Goal: Task Accomplishment & Management: Complete application form

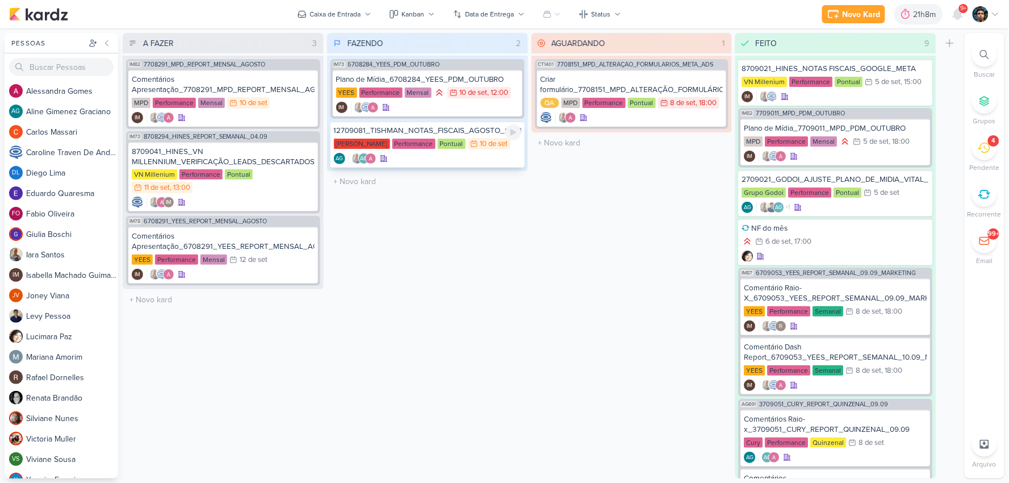
click at [473, 159] on div "AG AG" at bounding box center [427, 158] width 187 height 11
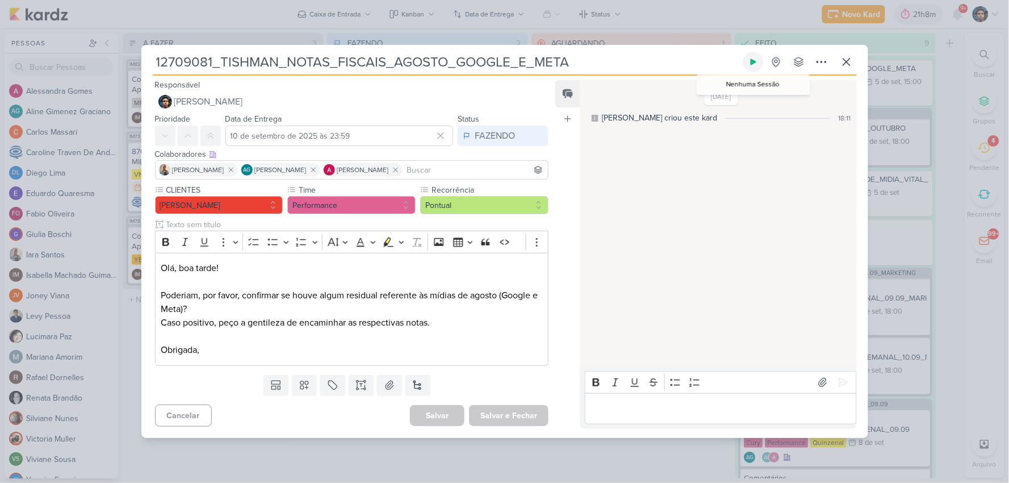
click at [752, 58] on icon at bounding box center [753, 61] width 9 height 9
click at [844, 57] on icon at bounding box center [847, 62] width 14 height 14
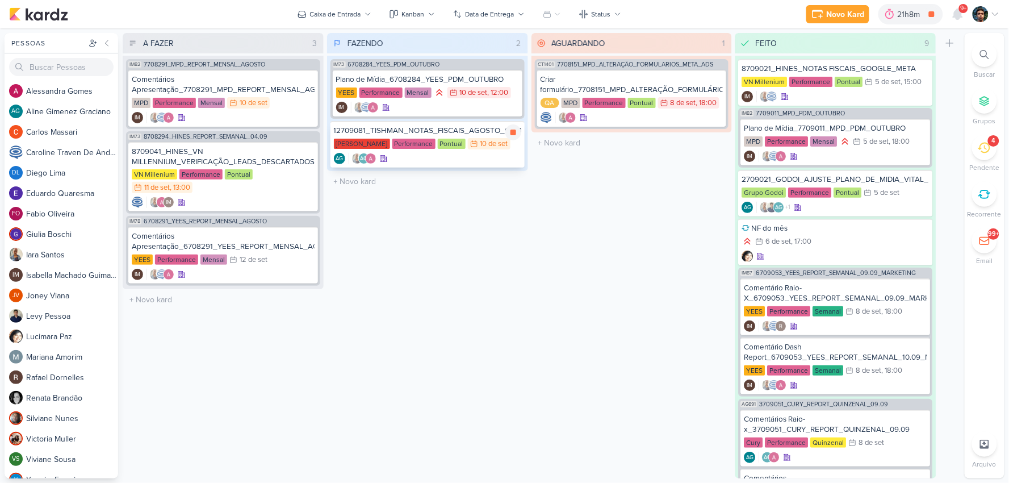
click at [474, 159] on div "AG AG" at bounding box center [427, 158] width 187 height 11
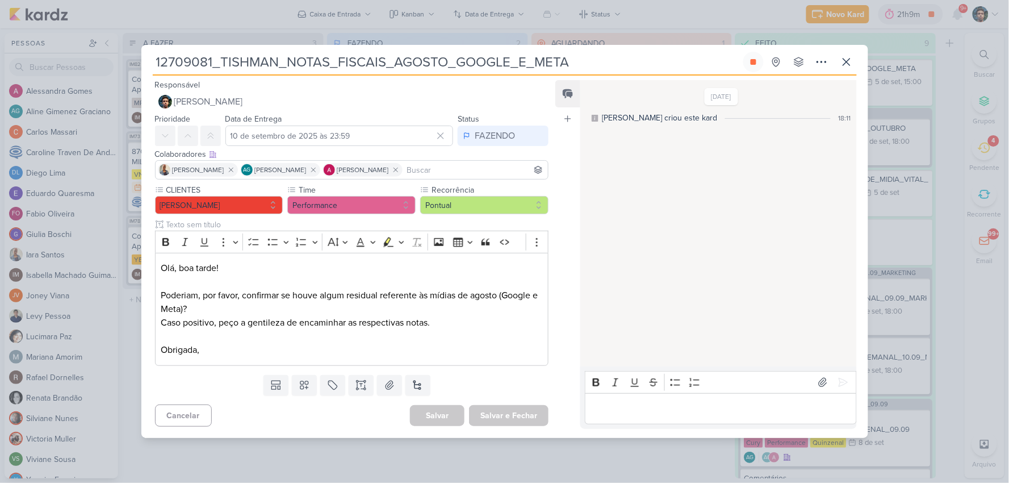
click at [709, 409] on p "Editor editing area: main" at bounding box center [720, 408] width 259 height 14
click at [636, 410] on p "Não houve investimentos" at bounding box center [720, 408] width 259 height 14
click at [723, 406] on p "Não houveram investimentos" at bounding box center [720, 408] width 259 height 14
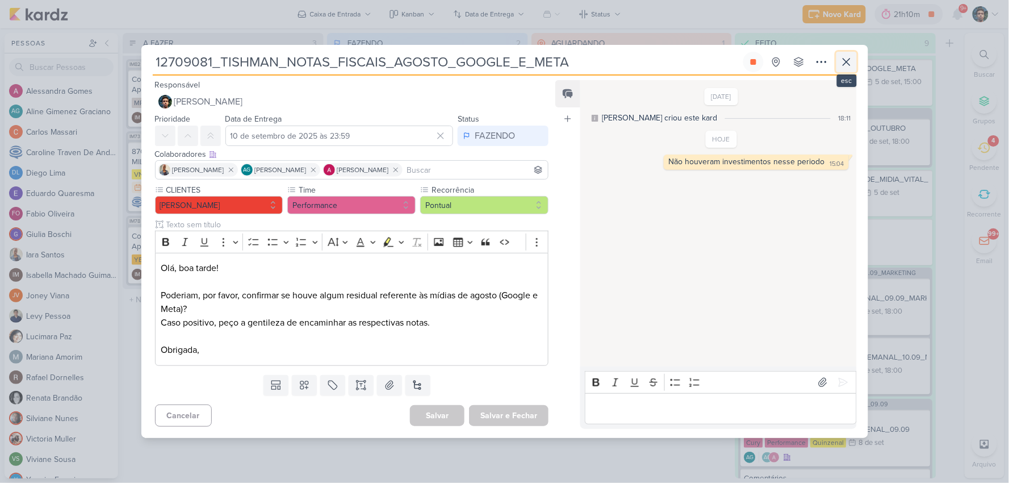
click at [843, 58] on icon at bounding box center [847, 62] width 14 height 14
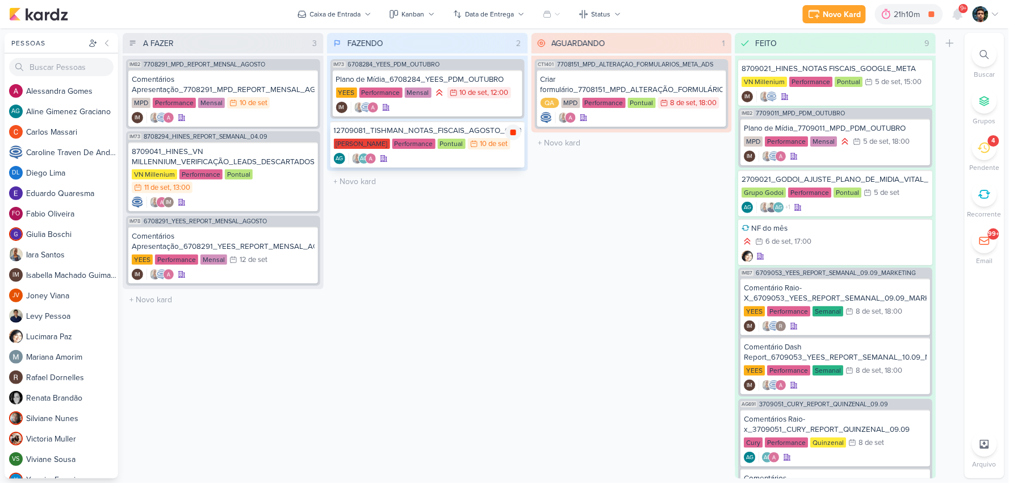
click at [512, 129] on icon at bounding box center [513, 132] width 6 height 6
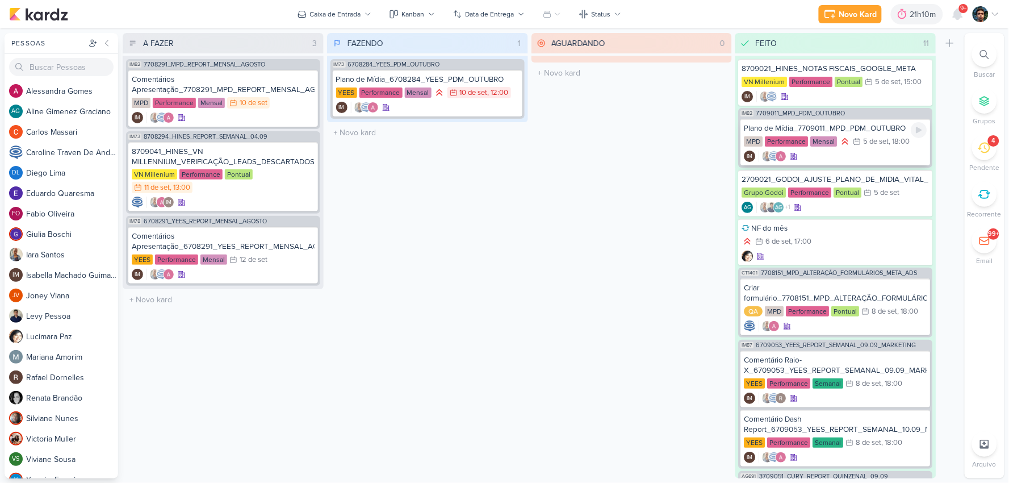
click at [890, 154] on div "IM" at bounding box center [835, 155] width 183 height 11
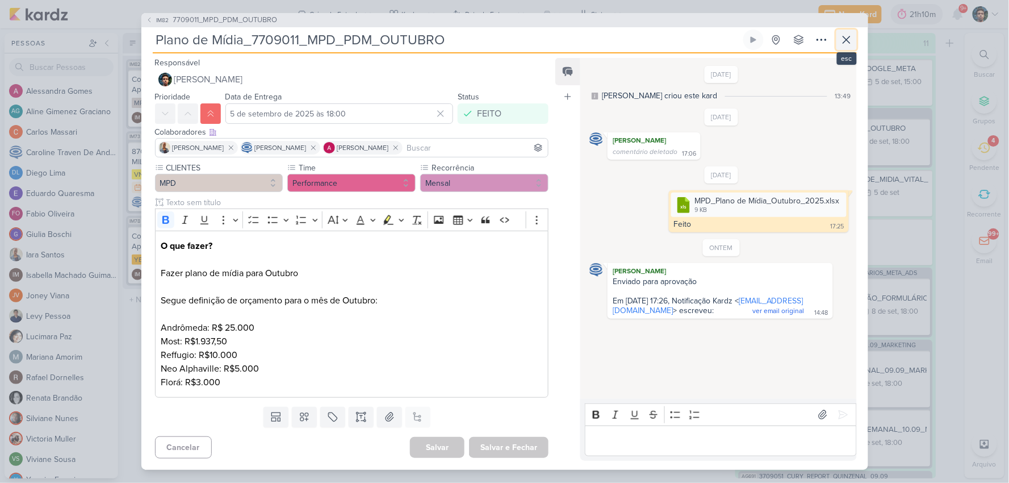
click at [853, 35] on icon at bounding box center [847, 40] width 14 height 14
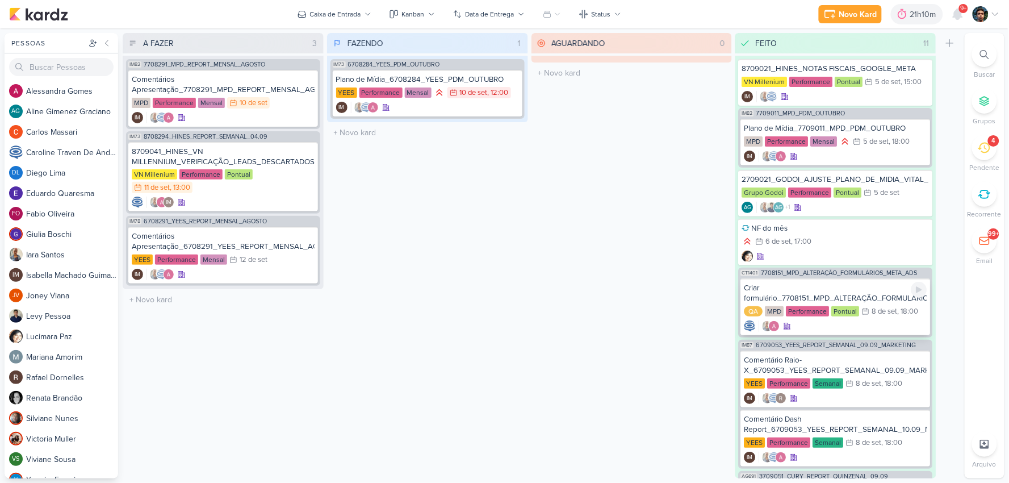
click at [912, 320] on div at bounding box center [835, 325] width 183 height 11
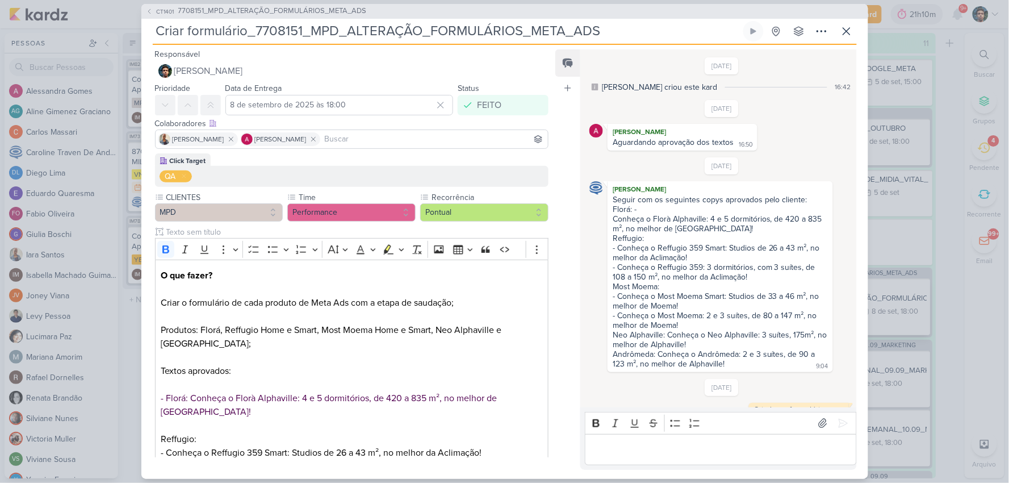
scroll to position [283, 0]
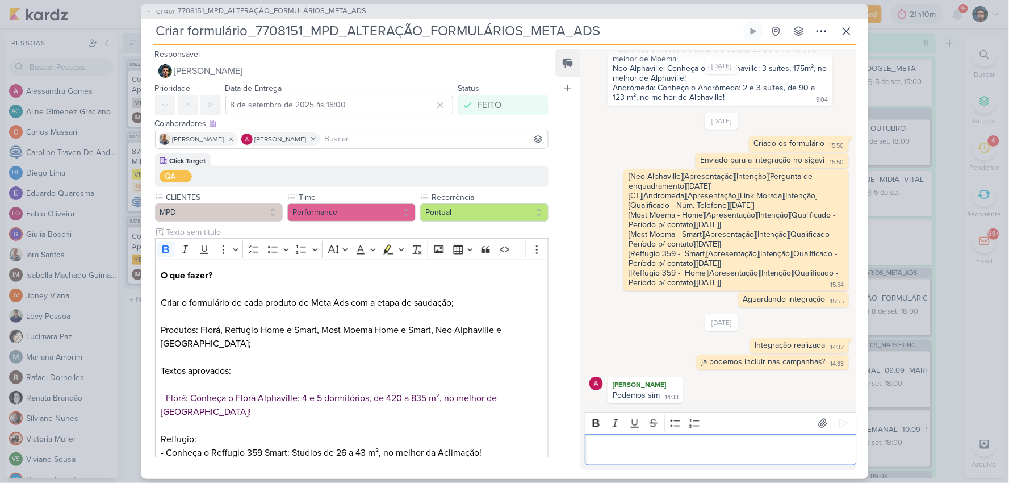
click at [678, 447] on p "Editor editing area: main" at bounding box center [720, 449] width 259 height 14
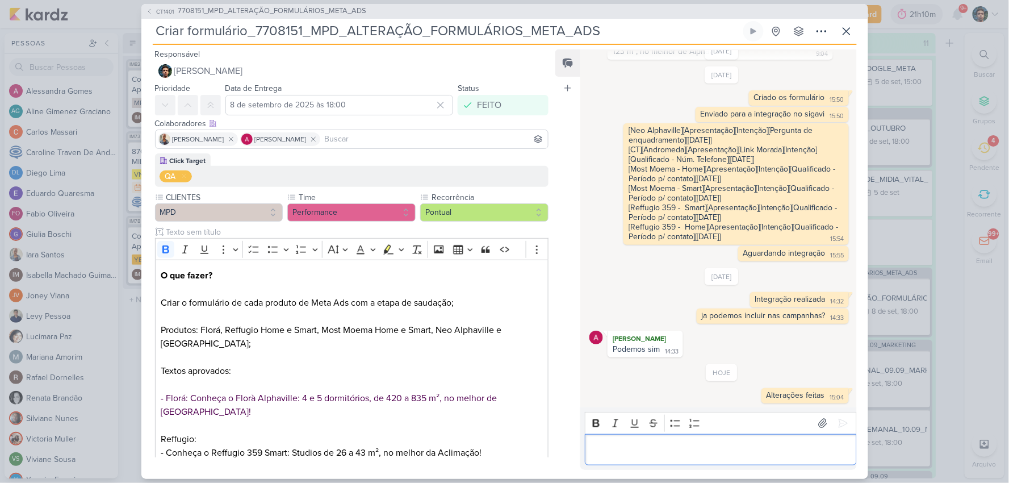
scroll to position [329, 0]
click at [844, 31] on icon at bounding box center [847, 31] width 14 height 14
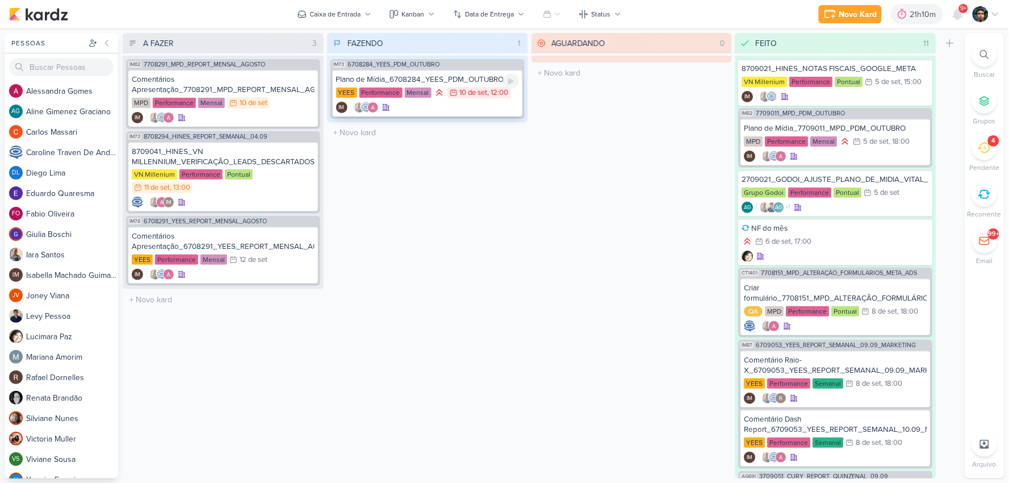
click at [450, 108] on div "IM" at bounding box center [427, 107] width 183 height 11
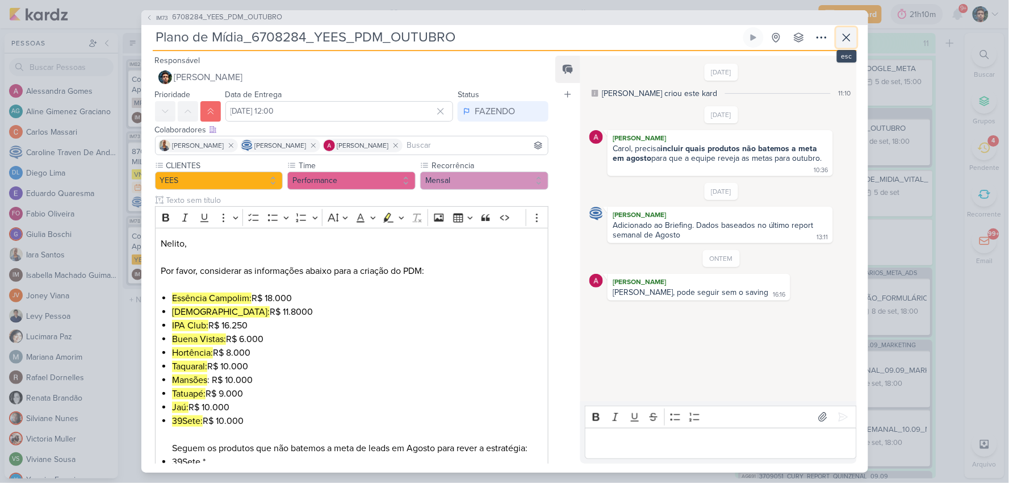
click at [841, 40] on icon at bounding box center [847, 38] width 14 height 14
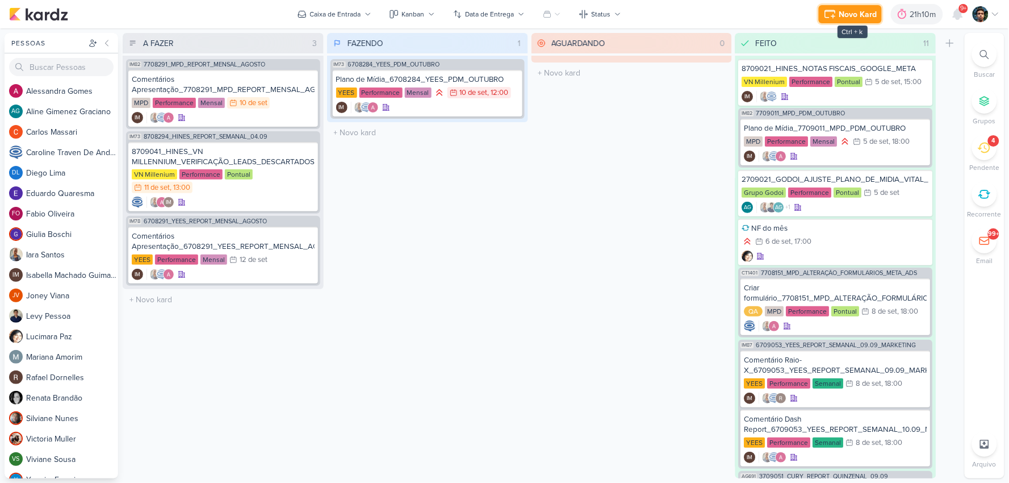
click at [863, 9] on div "Novo Kard" at bounding box center [858, 15] width 38 height 12
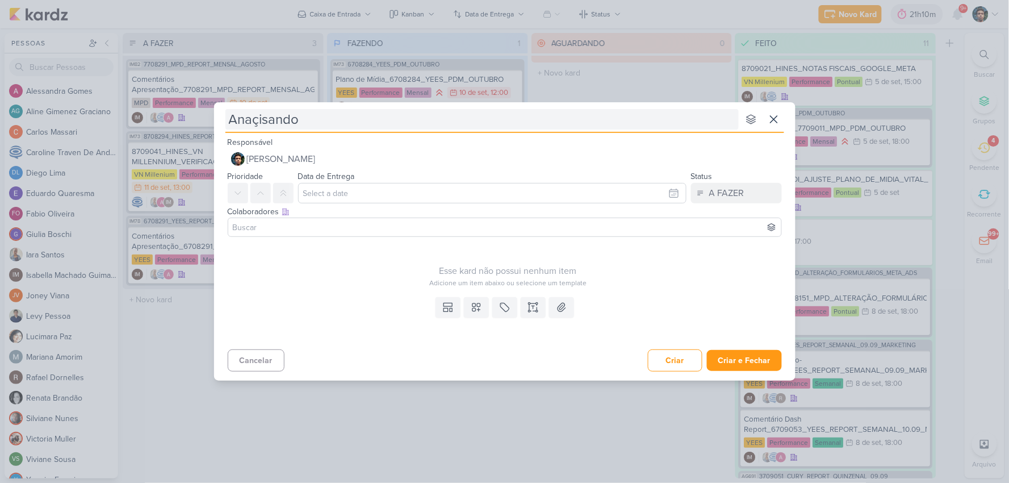
type input "Anaçisand"
type input "Anal"
type input "Analis"
type input "Analisando campanhas"
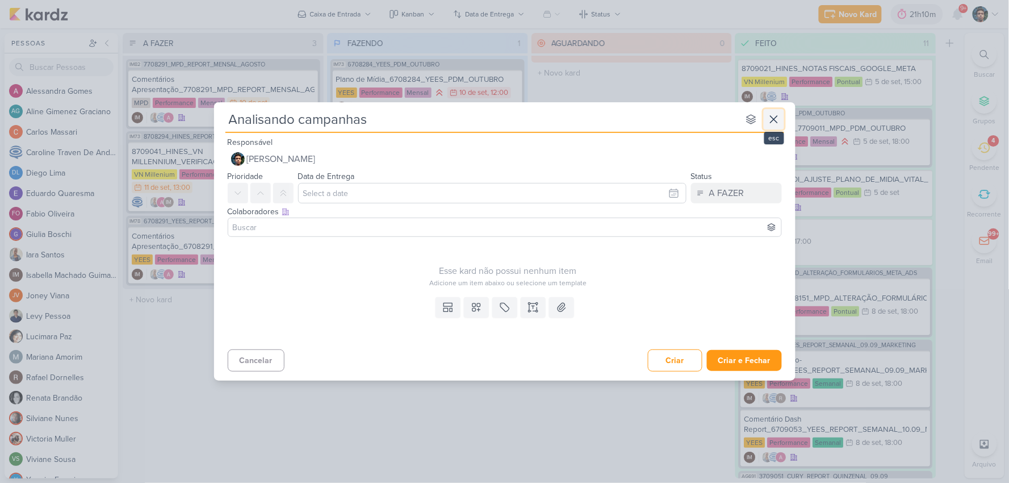
click at [768, 115] on icon at bounding box center [774, 119] width 14 height 14
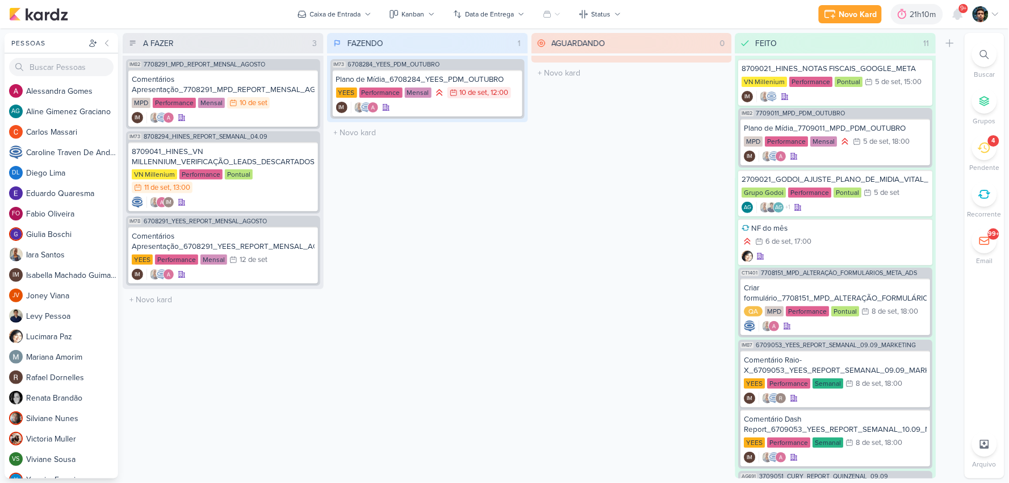
click at [994, 146] on div "4" at bounding box center [993, 140] width 11 height 11
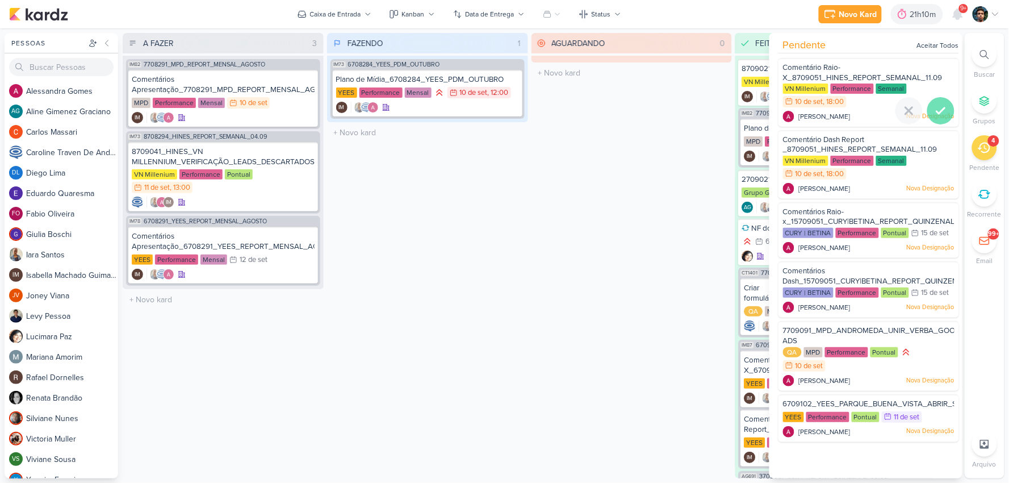
click at [940, 109] on icon at bounding box center [941, 111] width 8 height 6
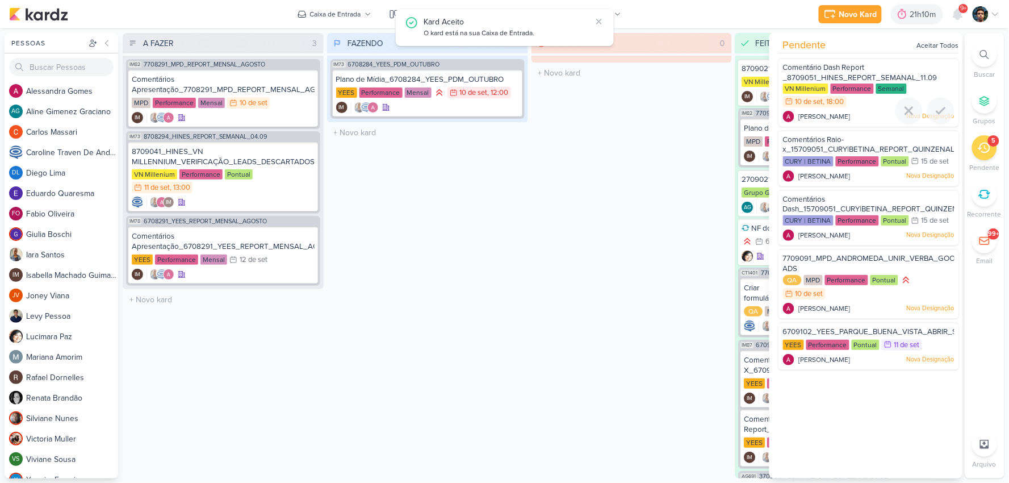
click at [940, 109] on icon at bounding box center [941, 111] width 8 height 6
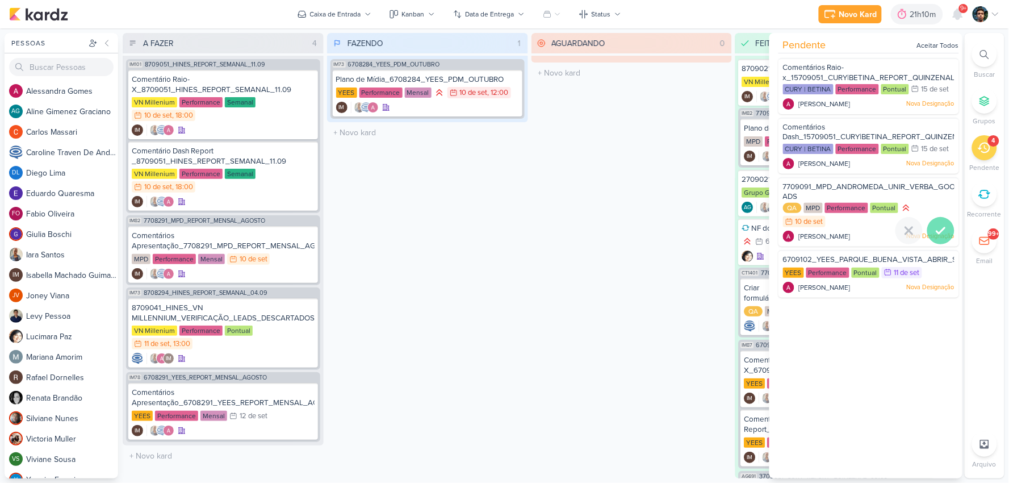
click at [940, 233] on icon at bounding box center [941, 231] width 14 height 14
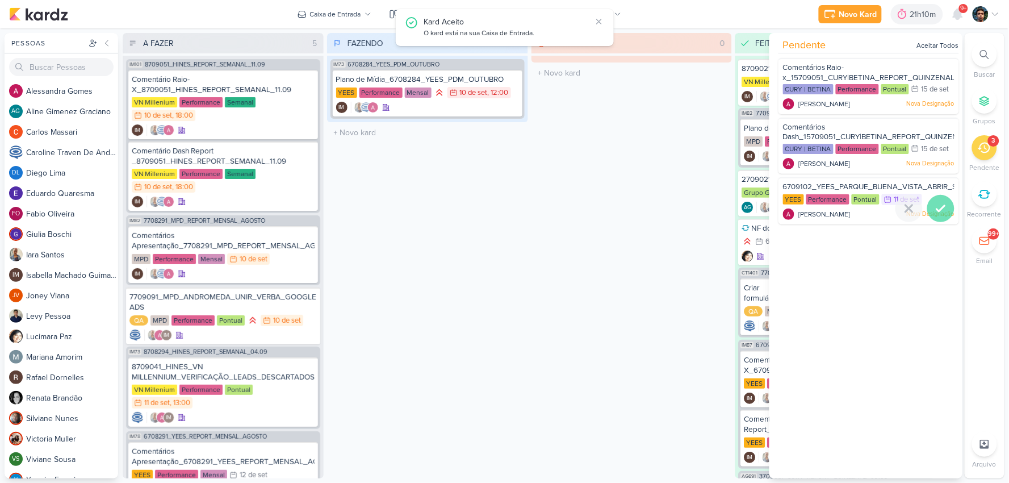
click at [943, 209] on icon at bounding box center [941, 209] width 14 height 14
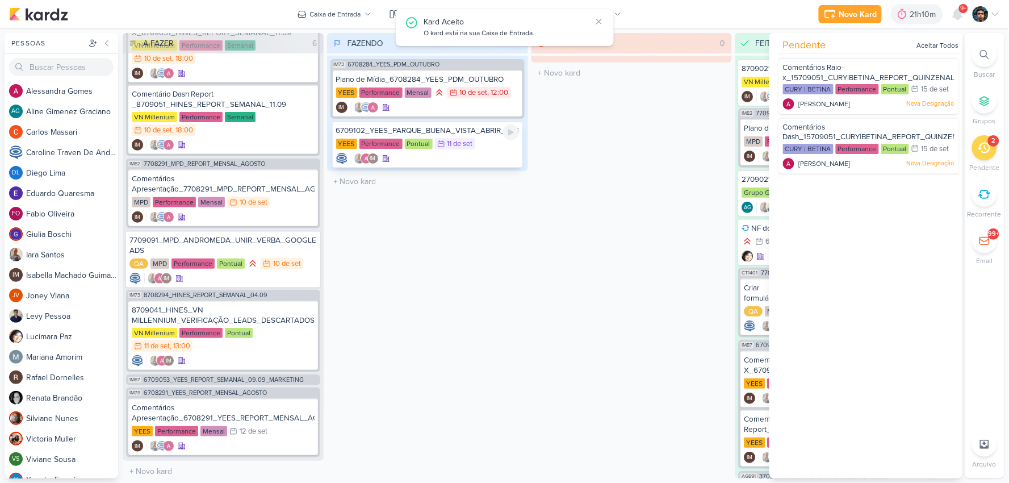
scroll to position [43, 0]
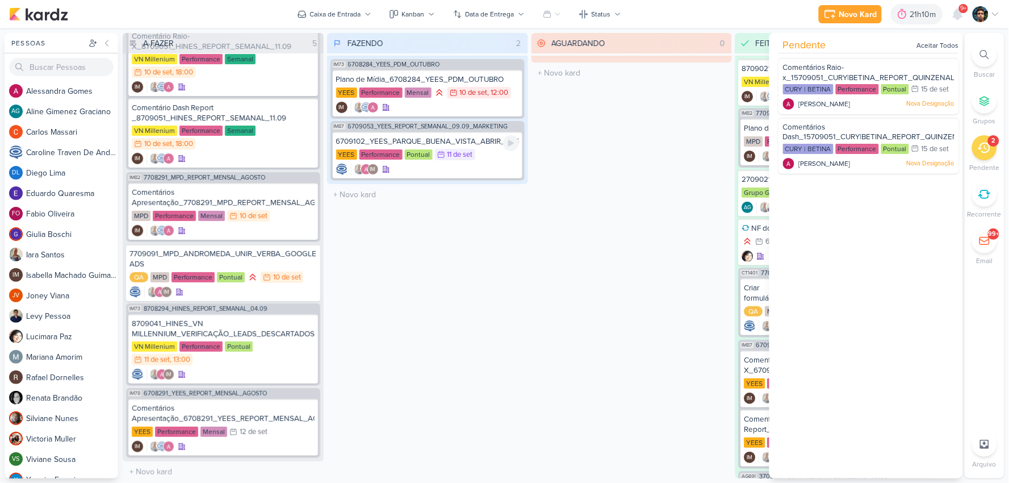
click at [481, 151] on div "YEES Performance Pontual 11/9 [DATE]" at bounding box center [427, 155] width 183 height 12
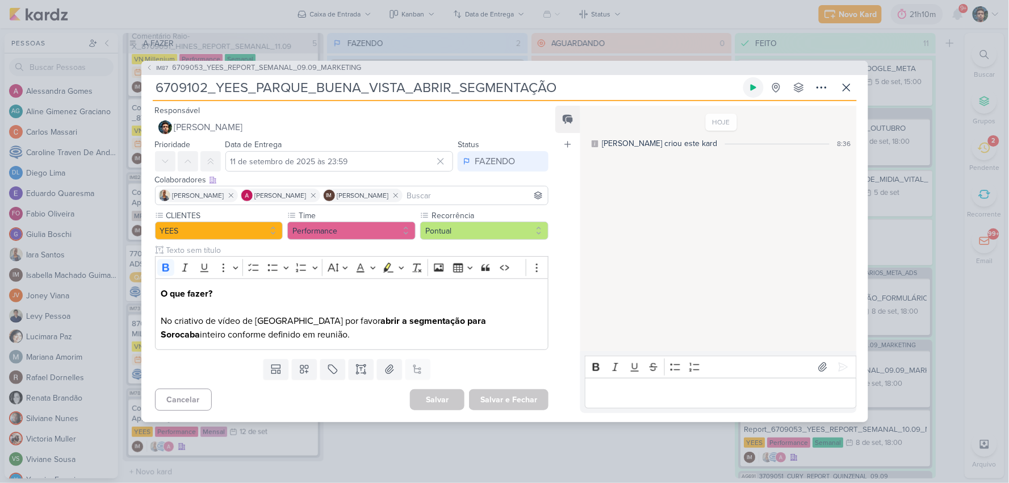
click at [751, 95] on button at bounding box center [753, 87] width 20 height 20
click at [684, 395] on p "Editor editing area: main" at bounding box center [720, 393] width 259 height 14
drag, startPoint x: 778, startPoint y: 399, endPoint x: 581, endPoint y: 401, distance: 197.0
click at [581, 401] on div "Rich Text Editor Bold Italic Underline Strikethrough Bulleted List Numbered Lis…" at bounding box center [718, 382] width 276 height 62
click at [755, 392] on p "Alteração ja realizada ontem mesmo" at bounding box center [720, 393] width 259 height 14
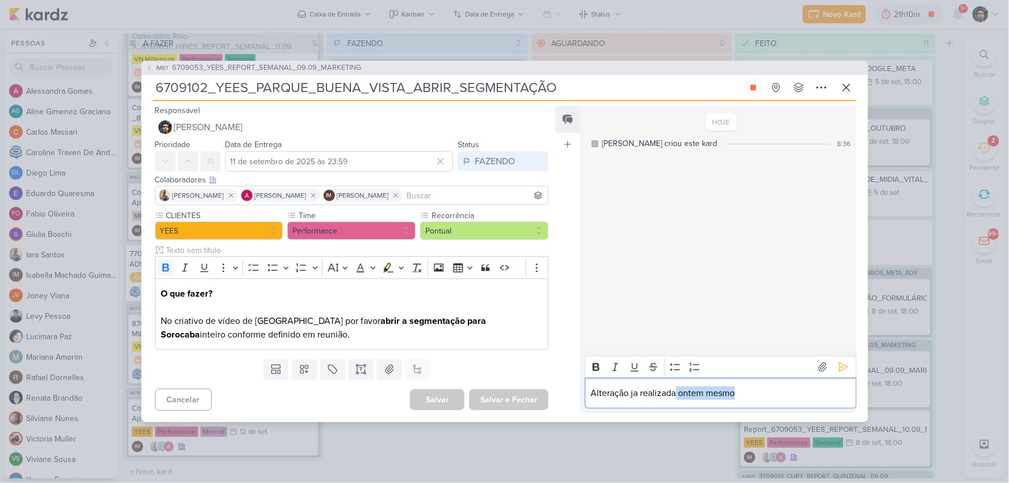
drag, startPoint x: 752, startPoint y: 388, endPoint x: 677, endPoint y: 388, distance: 74.9
click at [677, 388] on p "Alteração ja realizada ontem mesmo" at bounding box center [720, 393] width 259 height 14
click at [838, 364] on icon at bounding box center [842, 366] width 11 height 11
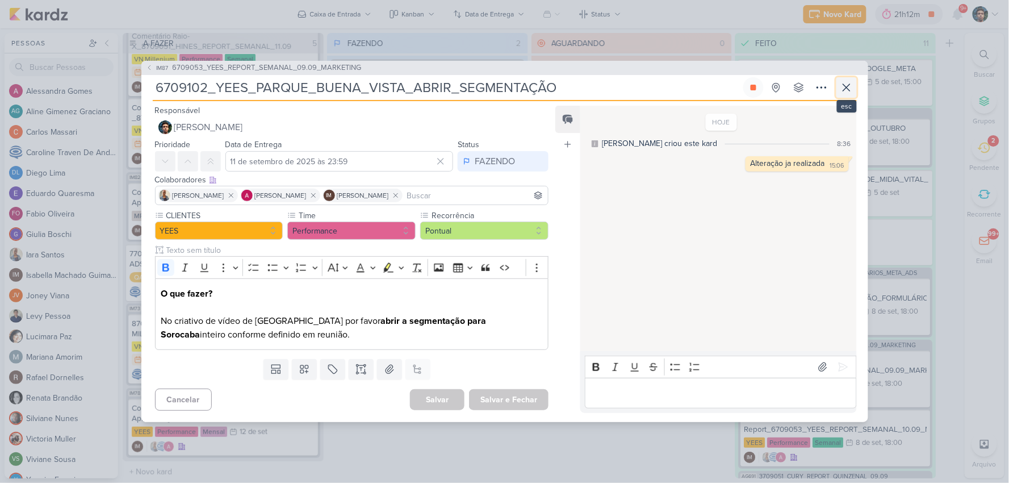
click at [847, 86] on icon at bounding box center [846, 87] width 7 height 7
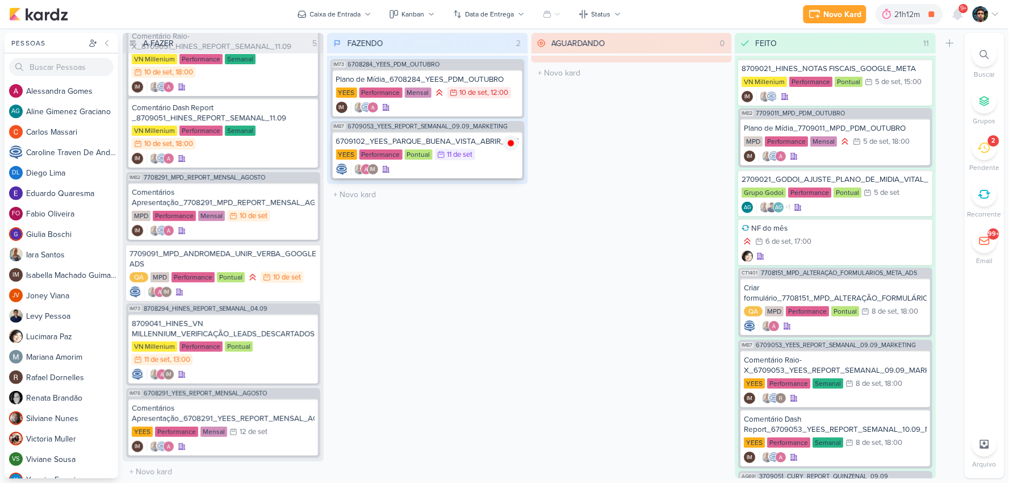
click at [0, 0] on icon at bounding box center [0, 0] width 0 height 0
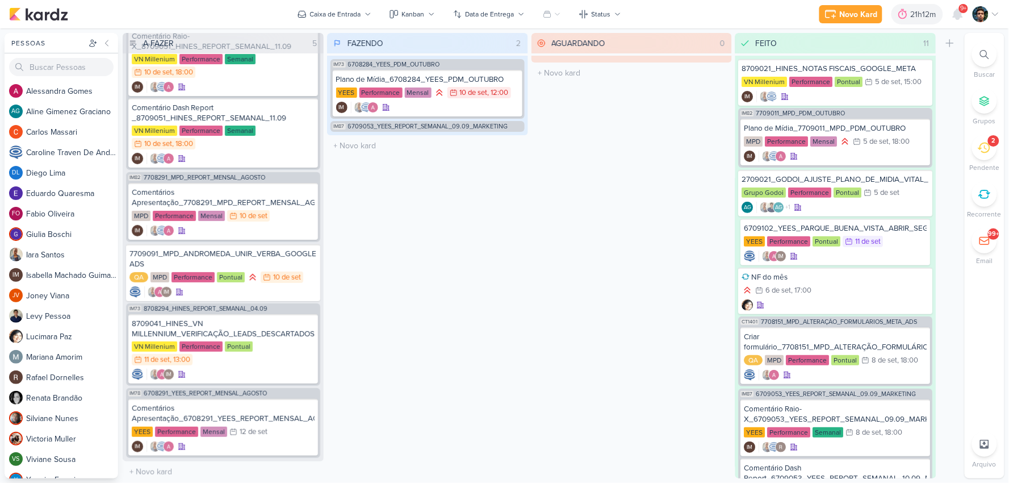
click at [996, 150] on div "2" at bounding box center [984, 147] width 25 height 25
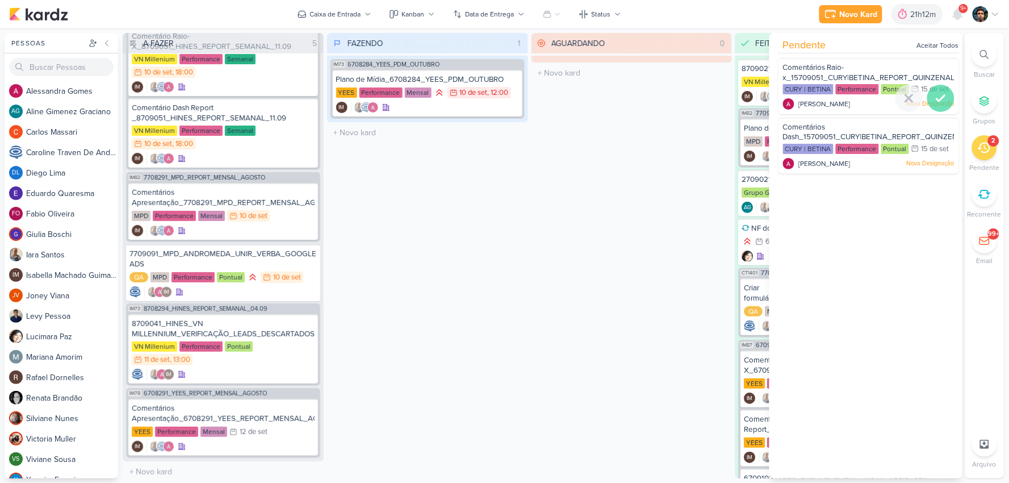
click at [937, 100] on icon at bounding box center [941, 98] width 14 height 14
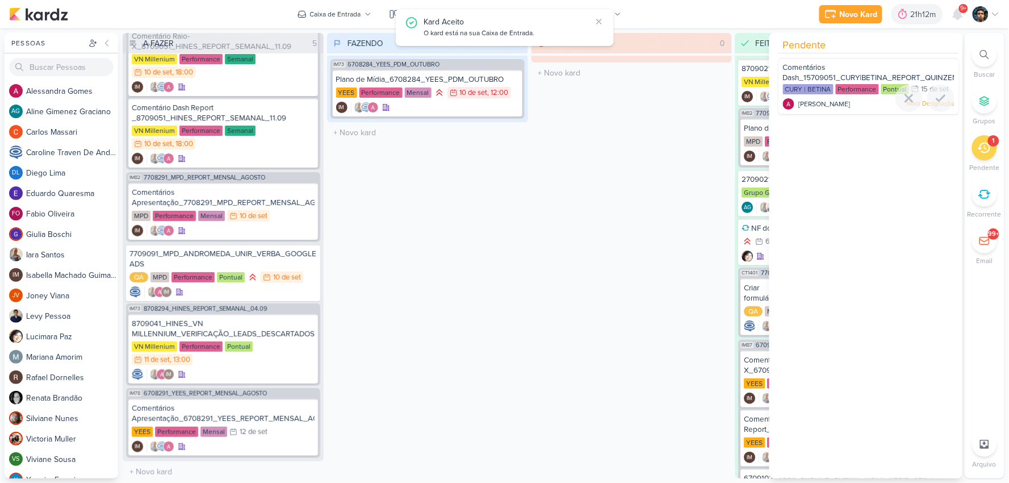
click at [937, 100] on icon at bounding box center [941, 98] width 14 height 14
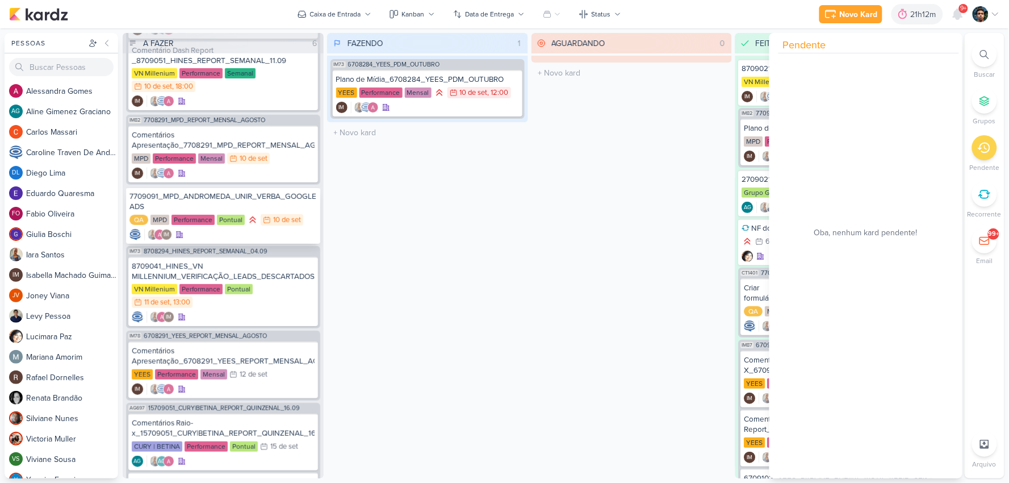
scroll to position [0, 0]
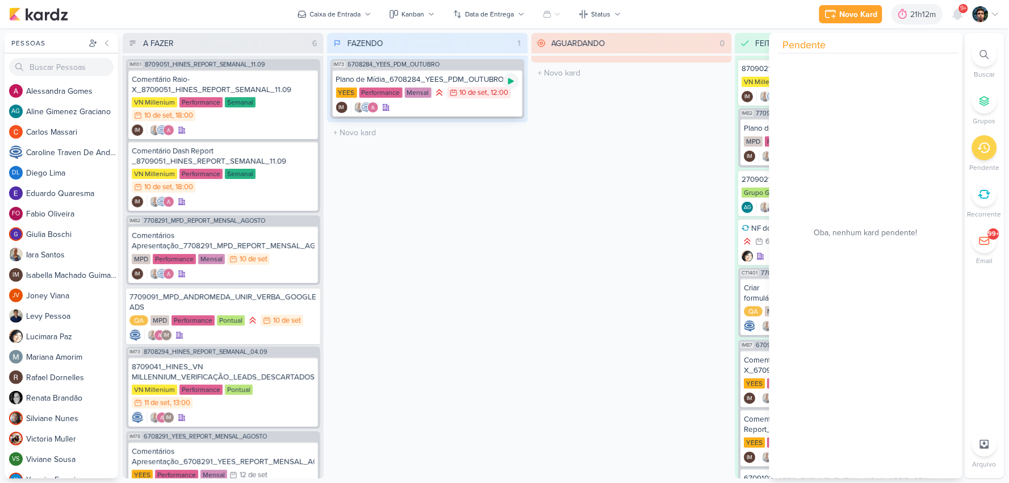
click at [511, 85] on icon at bounding box center [510, 81] width 9 height 9
click at [512, 86] on div at bounding box center [511, 81] width 16 height 16
